Goal: Task Accomplishment & Management: Use online tool/utility

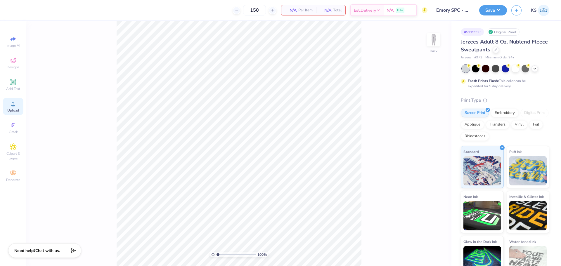
click at [14, 110] on span "Upload" at bounding box center [13, 110] width 12 height 5
click at [11, 104] on icon at bounding box center [13, 103] width 7 height 7
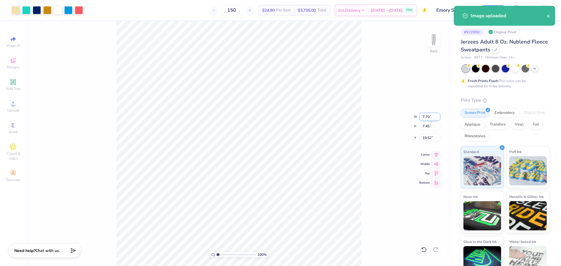
click at [431, 116] on input "7.70" at bounding box center [429, 117] width 21 height 8
type input "6.00"
type input "5.80"
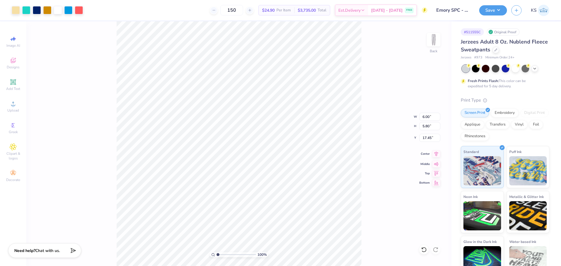
click at [437, 152] on icon at bounding box center [436, 154] width 8 height 7
click at [431, 137] on input "17.45" at bounding box center [429, 138] width 21 height 8
type input "3.00"
drag, startPoint x: 223, startPoint y: 255, endPoint x: 232, endPoint y: 251, distance: 9.9
click at [232, 252] on input "range" at bounding box center [236, 254] width 39 height 5
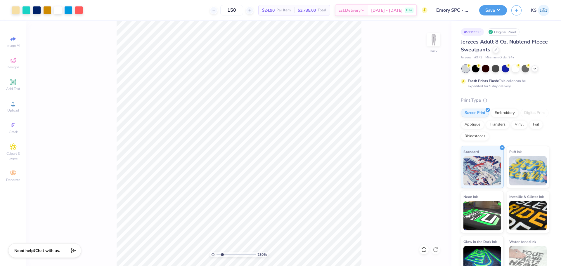
drag, startPoint x: 230, startPoint y: 254, endPoint x: 222, endPoint y: 253, distance: 7.3
click at [222, 253] on input "range" at bounding box center [236, 254] width 39 height 5
click at [429, 139] on input "3.00" at bounding box center [429, 138] width 21 height 8
drag, startPoint x: 223, startPoint y: 256, endPoint x: 235, endPoint y: 252, distance: 12.2
click at [236, 256] on input "range" at bounding box center [236, 254] width 39 height 5
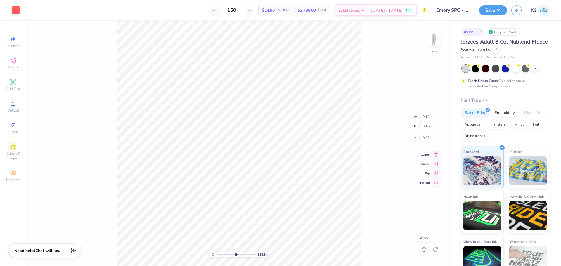
click at [423, 250] on icon at bounding box center [424, 250] width 6 height 6
drag, startPoint x: 236, startPoint y: 255, endPoint x: 210, endPoint y: 254, distance: 26.3
click at [217, 257] on input "range" at bounding box center [236, 254] width 39 height 5
click at [224, 252] on input "range" at bounding box center [236, 254] width 39 height 5
drag, startPoint x: 227, startPoint y: 254, endPoint x: 188, endPoint y: 249, distance: 39.8
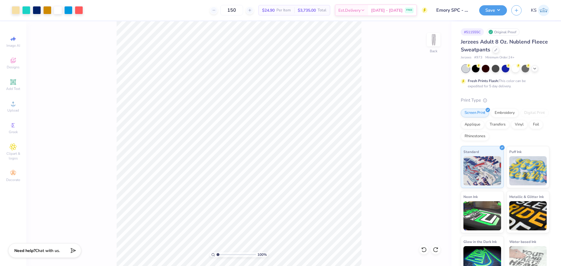
type input "1"
click at [217, 252] on input "range" at bounding box center [236, 254] width 39 height 5
click at [492, 10] on button "Save" at bounding box center [493, 9] width 28 height 10
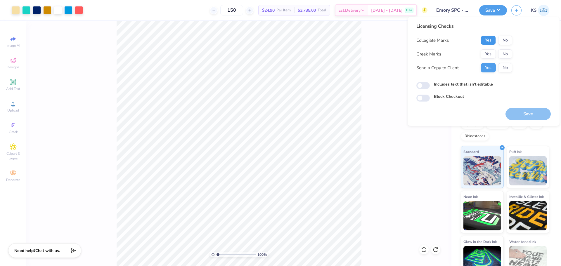
click at [490, 39] on button "Yes" at bounding box center [488, 40] width 15 height 9
click at [504, 54] on button "No" at bounding box center [505, 53] width 14 height 9
click at [528, 117] on button "Save" at bounding box center [528, 114] width 45 height 12
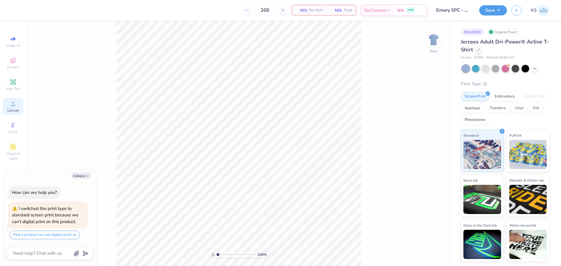
click at [12, 105] on circle at bounding box center [12, 105] width 3 height 3
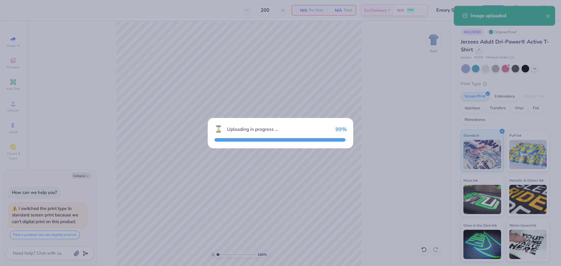
type textarea "x"
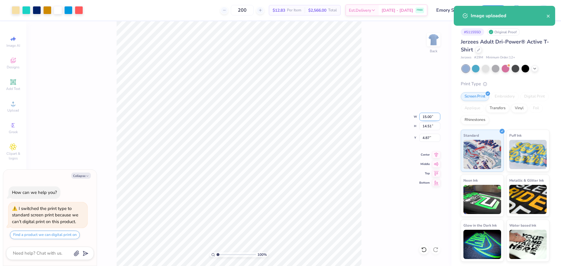
click at [426, 118] on input "15.00" at bounding box center [429, 117] width 21 height 8
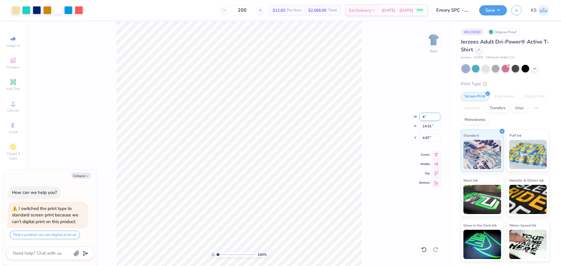
type input "4"
type textarea "x"
type input "4.00"
type input "3.87"
type input "10.19"
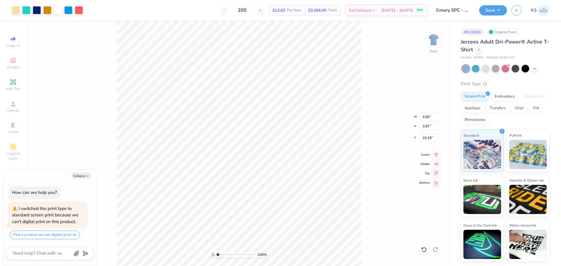
type textarea "x"
click at [428, 140] on input "6.11" at bounding box center [429, 138] width 21 height 8
type input "3"
type textarea "x"
type input "3.00"
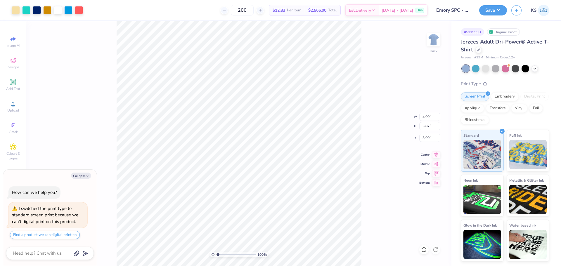
type textarea "x"
drag, startPoint x: 221, startPoint y: 257, endPoint x: 231, endPoint y: 253, distance: 10.4
type input "4.17"
click at [230, 254] on input "range" at bounding box center [236, 254] width 39 height 5
type textarea "x"
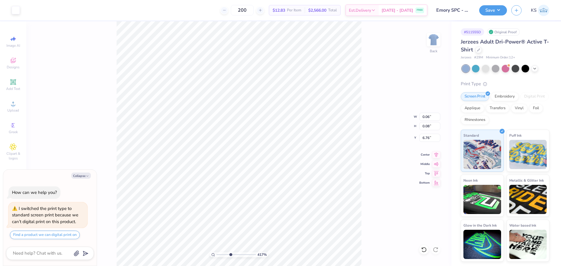
type input "7.47"
type textarea "x"
type input "0.11"
type input "0.12"
type input "6.75"
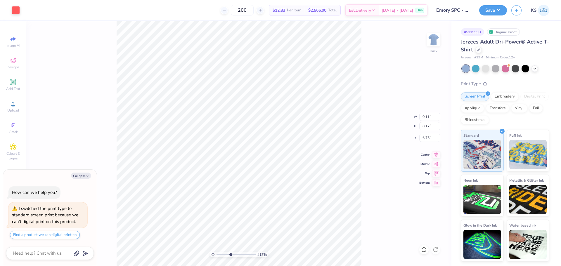
type textarea "x"
type input "7.15"
click at [424, 251] on icon at bounding box center [424, 250] width 6 height 6
type textarea "x"
type input "6.75"
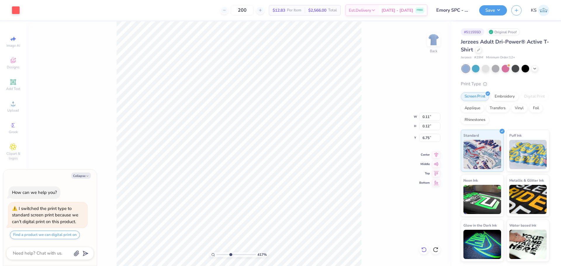
click at [424, 251] on icon at bounding box center [424, 250] width 6 height 6
type textarea "x"
drag, startPoint x: 229, startPoint y: 255, endPoint x: 188, endPoint y: 246, distance: 42.0
type input "1"
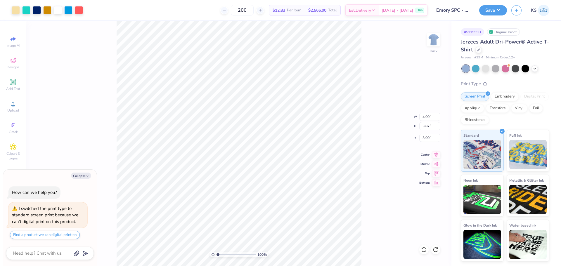
click at [217, 252] on input "range" at bounding box center [236, 254] width 39 height 5
click at [428, 45] on img at bounding box center [433, 39] width 23 height 23
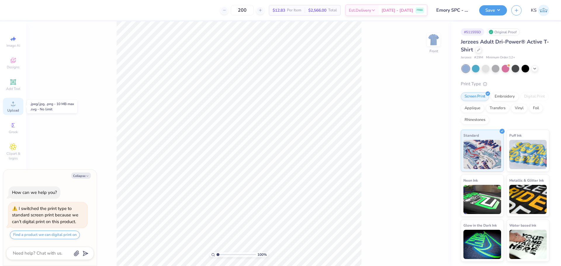
click at [12, 103] on icon at bounding box center [13, 104] width 4 height 4
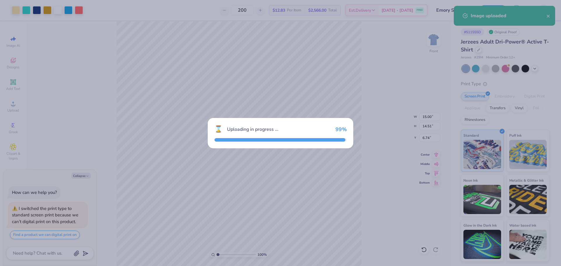
type textarea "x"
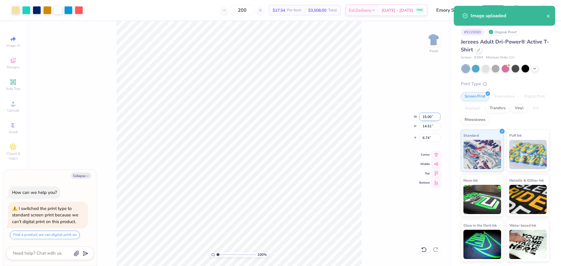
click at [426, 118] on input "15.00" at bounding box center [429, 117] width 21 height 8
type input "12.5"
type textarea "x"
type input "12.50"
type input "12.09"
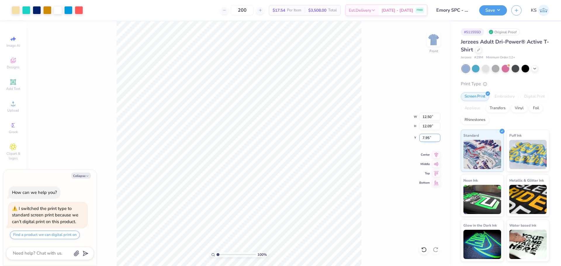
click at [424, 139] on input "7.95" at bounding box center [429, 138] width 21 height 8
type input "3"
type textarea "x"
type input "3.00"
type textarea "x"
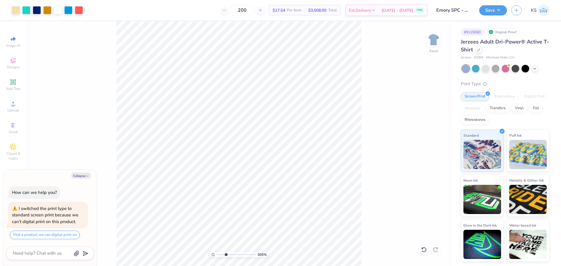
drag, startPoint x: 223, startPoint y: 251, endPoint x: 226, endPoint y: 250, distance: 3.7
click at [226, 252] on input "range" at bounding box center [236, 254] width 39 height 5
drag, startPoint x: 226, startPoint y: 254, endPoint x: 184, endPoint y: 248, distance: 42.6
type input "1"
click at [217, 252] on input "range" at bounding box center [236, 254] width 39 height 5
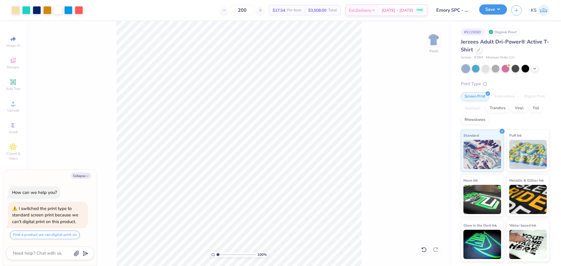
click at [493, 11] on button "Save" at bounding box center [493, 9] width 28 height 10
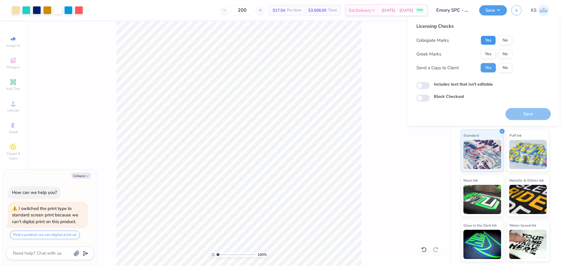
click at [491, 42] on button "Yes" at bounding box center [488, 40] width 15 height 9
click at [509, 59] on div "Collegiate Marks Yes No Greek Marks Yes No Send a Copy to Client Yes No" at bounding box center [464, 54] width 96 height 37
click at [506, 57] on button "No" at bounding box center [505, 53] width 14 height 9
click at [528, 116] on button "Save" at bounding box center [528, 114] width 45 height 12
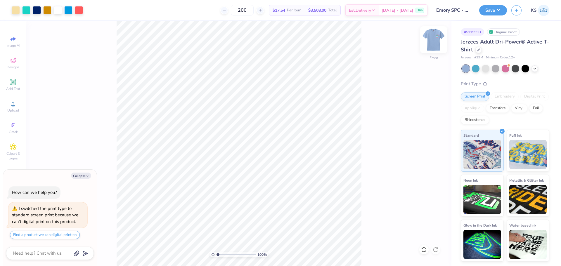
click at [434, 44] on img at bounding box center [433, 39] width 23 height 23
type textarea "x"
click at [432, 117] on input "4.00" at bounding box center [429, 117] width 21 height 8
type input "3.5"
type textarea "x"
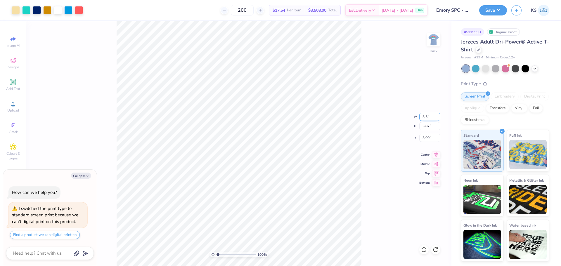
type input "3.50"
type input "3.39"
type input "3.24"
click at [426, 127] on input "3.39" at bounding box center [429, 126] width 21 height 8
type input "3.5"
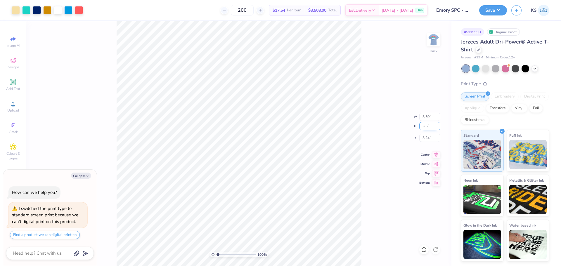
type textarea "x"
type input "3.62"
type input "3.50"
type input "3.18"
click at [430, 114] on input "3.62" at bounding box center [429, 117] width 21 height 8
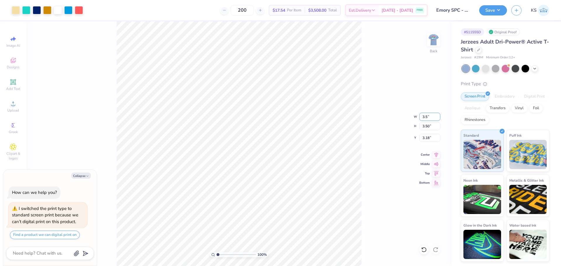
type input "3.5"
type textarea "x"
type input "3.50"
type input "3.39"
click at [427, 138] on input "3.24" at bounding box center [429, 138] width 21 height 8
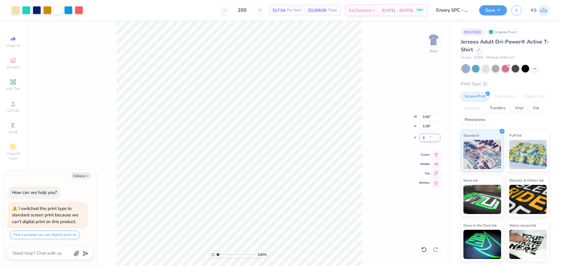
type input "3"
type textarea "x"
type input "3.00"
type textarea "x"
type input "4.61"
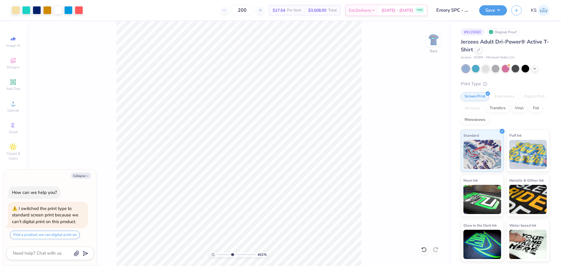
click at [232, 255] on input "range" at bounding box center [236, 254] width 39 height 5
type textarea "x"
drag, startPoint x: 241, startPoint y: 254, endPoint x: 245, endPoint y: 254, distance: 4.7
click at [241, 254] on input "range" at bounding box center [236, 254] width 39 height 5
type input "8.19"
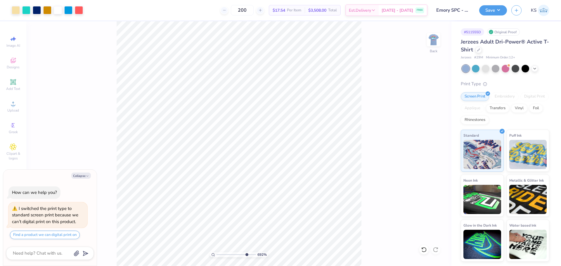
click at [246, 254] on input "range" at bounding box center [236, 254] width 39 height 5
type textarea "x"
type input "6.57"
click at [422, 251] on icon at bounding box center [423, 249] width 5 height 5
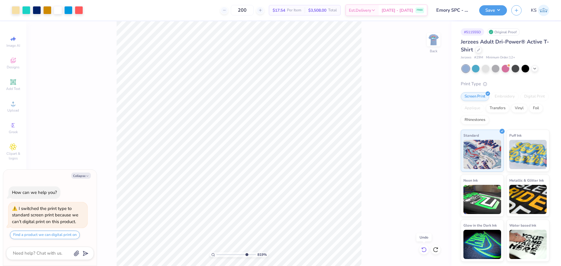
type textarea "x"
type input "3.42"
click at [227, 256] on input "range" at bounding box center [236, 254] width 39 height 5
type textarea "x"
drag, startPoint x: 226, startPoint y: 255, endPoint x: 198, endPoint y: 254, distance: 28.7
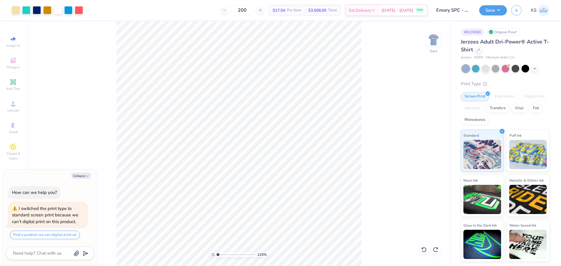
type input "1"
click at [217, 254] on input "range" at bounding box center [236, 254] width 39 height 5
click at [496, 10] on button "Save" at bounding box center [493, 9] width 28 height 10
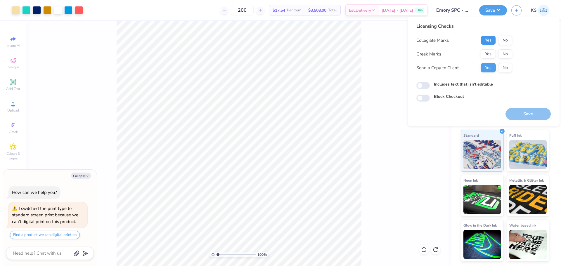
click at [495, 41] on button "Yes" at bounding box center [488, 40] width 15 height 9
click at [506, 55] on button "No" at bounding box center [505, 53] width 14 height 9
click at [506, 66] on button "No" at bounding box center [505, 67] width 14 height 9
click at [525, 110] on button "Save" at bounding box center [528, 114] width 45 height 12
type textarea "x"
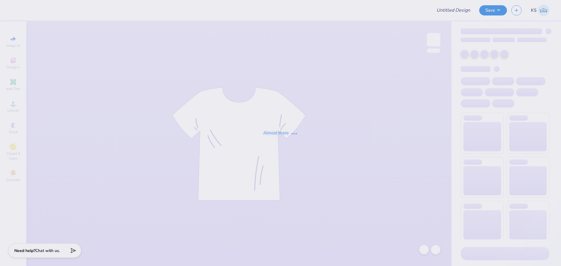
type input "gamma phi beta fall drop 2025"
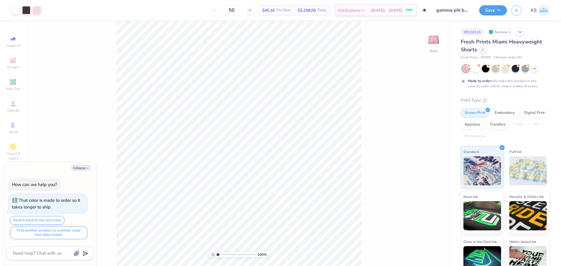
click at [200, 227] on div "100 % Back" at bounding box center [238, 143] width 425 height 245
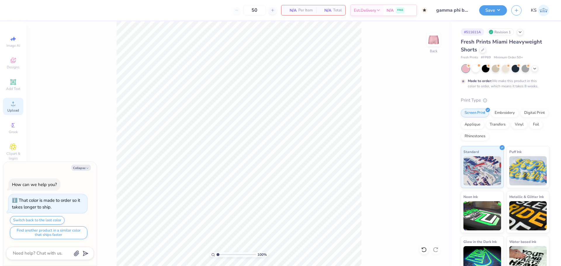
click at [11, 108] on div "Upload" at bounding box center [13, 106] width 20 height 17
click at [8, 108] on span "Upload" at bounding box center [13, 110] width 12 height 5
type textarea "x"
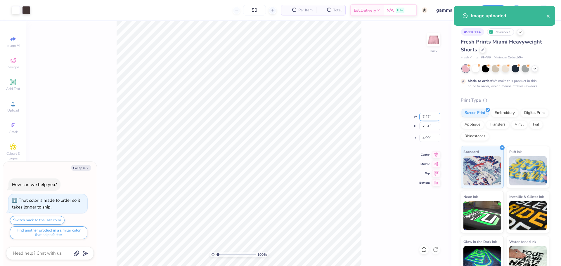
click at [428, 114] on input "7.27" at bounding box center [429, 117] width 21 height 8
type input "4"
type textarea "x"
type input "4.00"
type input "1.38"
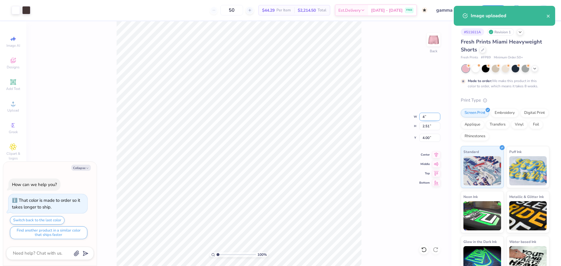
type input "4.56"
click at [437, 181] on icon at bounding box center [436, 182] width 8 height 7
type textarea "x"
type input "8.62"
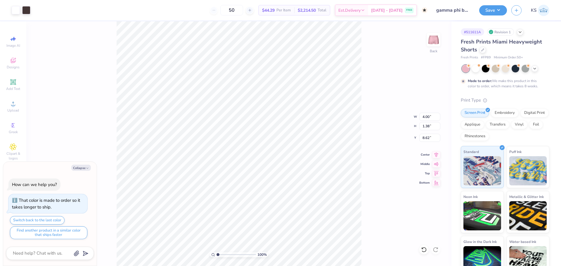
type textarea "x"
type input "8.27"
type textarea "x"
type input "4.06"
type input "1.58"
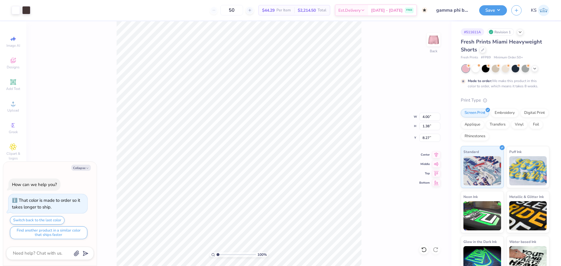
type input "8.18"
type textarea "x"
click at [430, 116] on input "4.06" at bounding box center [429, 117] width 21 height 8
type input "4"
type textarea "x"
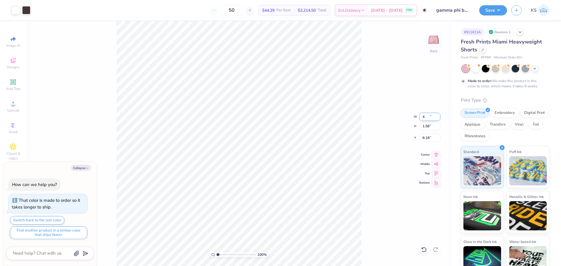
type input "4.00"
type input "1.55"
click at [428, 137] on input "8.19" at bounding box center [429, 138] width 21 height 8
type input "9"
type textarea "x"
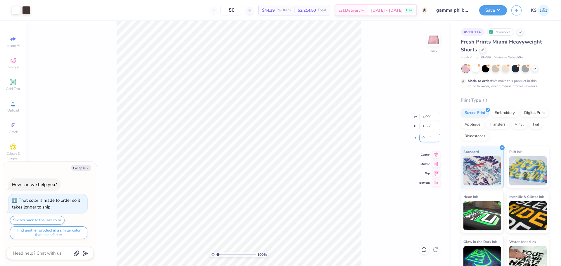
type input "8.45"
type textarea "x"
type input "2.3"
click at [223, 255] on input "range" at bounding box center [236, 254] width 39 height 5
type textarea "x"
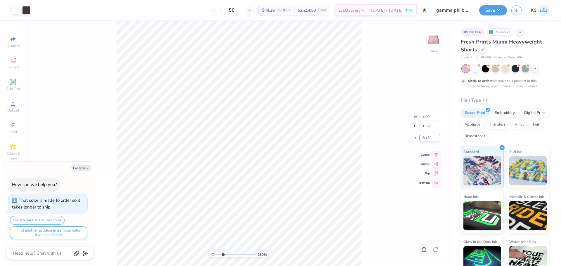
click at [425, 136] on input "8.45" at bounding box center [429, 138] width 21 height 8
type input "8"
type textarea "x"
type input "8.00"
type textarea "x"
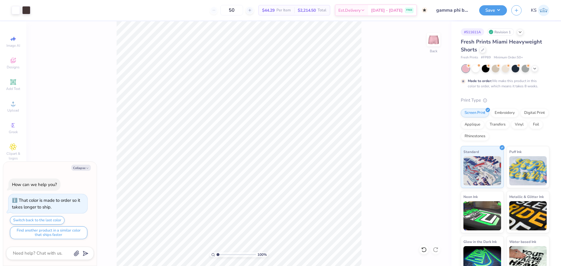
drag, startPoint x: 221, startPoint y: 254, endPoint x: 206, endPoint y: 254, distance: 15.2
type input "1"
click at [217, 254] on input "range" at bounding box center [236, 254] width 39 height 5
type textarea "x"
type input "4.02"
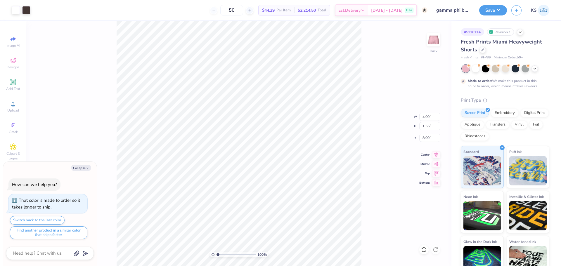
type input "1.66"
type input "7.95"
drag, startPoint x: 427, startPoint y: 116, endPoint x: 433, endPoint y: 114, distance: 6.5
click at [430, 115] on input "4.02" at bounding box center [429, 117] width 21 height 8
type input "4"
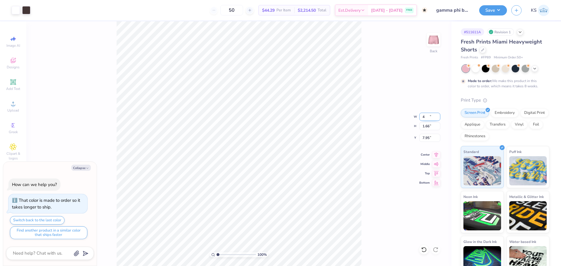
type textarea "x"
type input "4.00"
type input "1.65"
click at [430, 138] on input "7.96" at bounding box center [429, 138] width 21 height 8
type input "8"
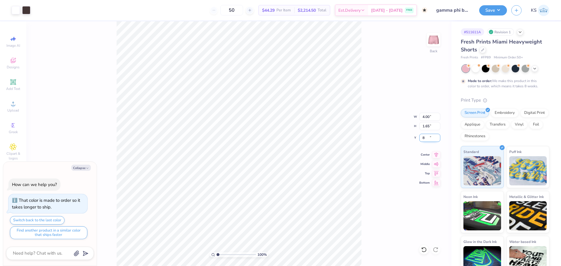
type textarea "x"
type input "8.00"
click at [500, 8] on button "Save" at bounding box center [493, 9] width 28 height 10
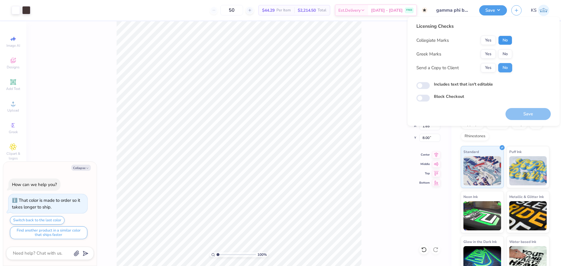
click at [507, 41] on button "No" at bounding box center [505, 40] width 14 height 9
drag, startPoint x: 491, startPoint y: 52, endPoint x: 492, endPoint y: 62, distance: 9.7
click at [491, 53] on button "Yes" at bounding box center [488, 53] width 15 height 9
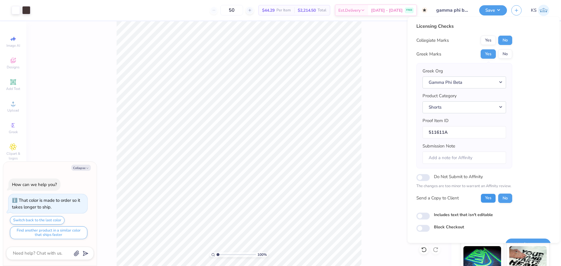
click at [492, 199] on button "Yes" at bounding box center [488, 198] width 15 height 9
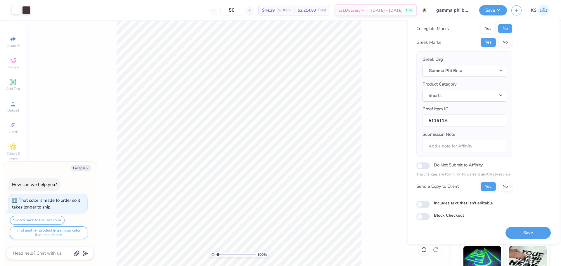
scroll to position [13, 0]
click at [532, 229] on button "Save" at bounding box center [528, 232] width 45 height 12
type textarea "x"
